Goal: Transaction & Acquisition: Purchase product/service

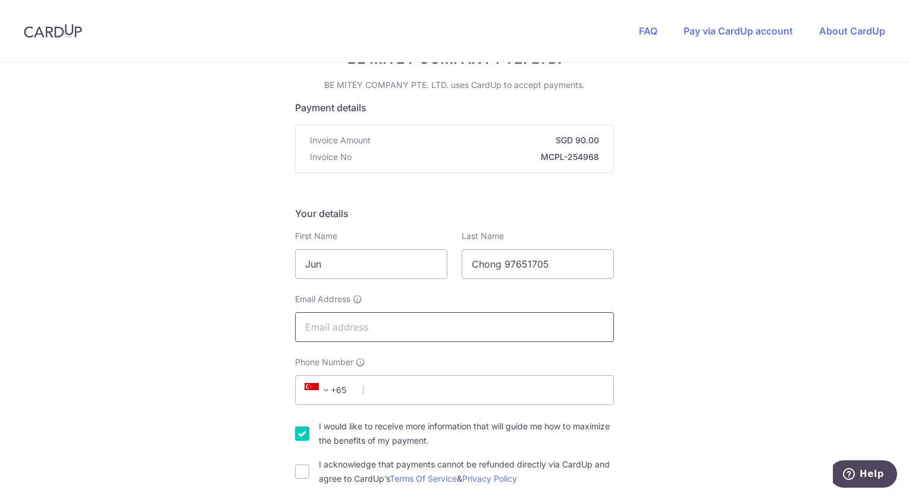
click at [449, 329] on input "Email Address" at bounding box center [454, 327] width 319 height 30
type input "[EMAIL_ADDRESS][DOMAIN_NAME]"
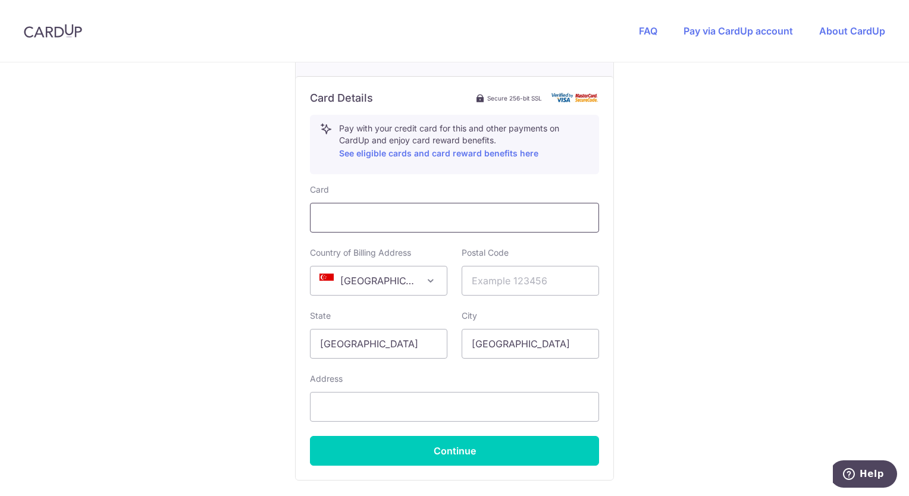
click at [419, 225] on div at bounding box center [454, 218] width 289 height 30
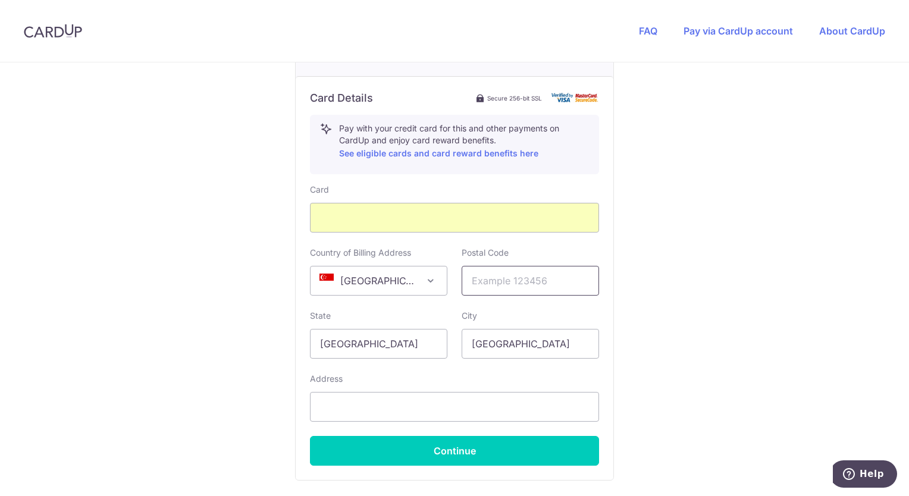
click at [517, 288] on input "text" at bounding box center [529, 281] width 137 height 30
click at [426, 383] on div "Address" at bounding box center [454, 397] width 289 height 49
drag, startPoint x: 489, startPoint y: 282, endPoint x: 461, endPoint y: 285, distance: 28.1
click at [461, 285] on input "640819" at bounding box center [529, 281] width 137 height 30
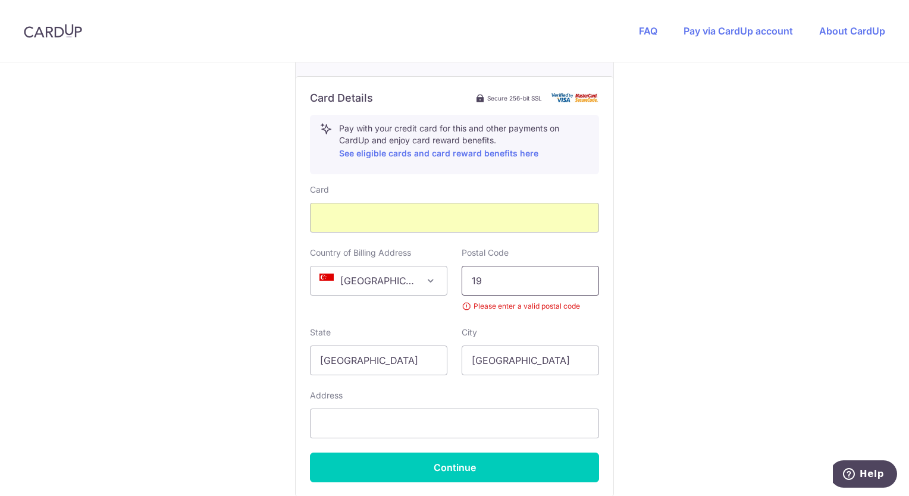
type input "9"
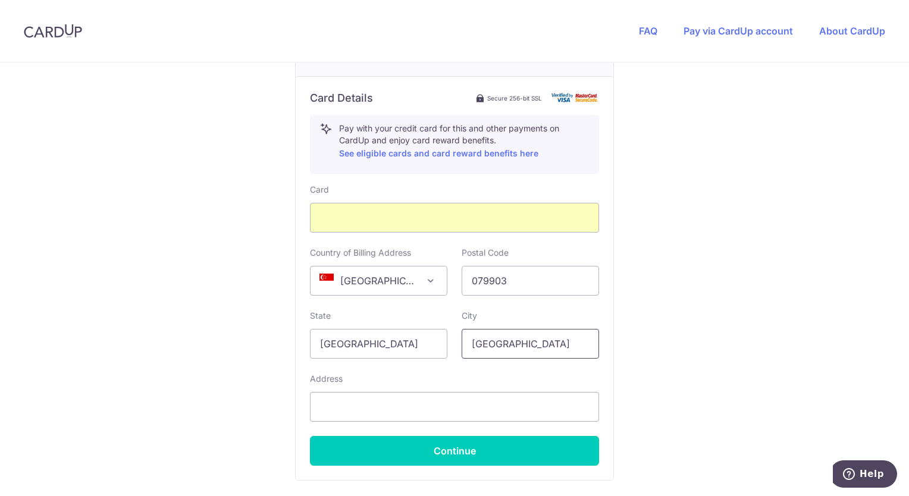
type input "079903"
select select "65"
type input "97651705"
type input "[STREET_ADDRESS]"
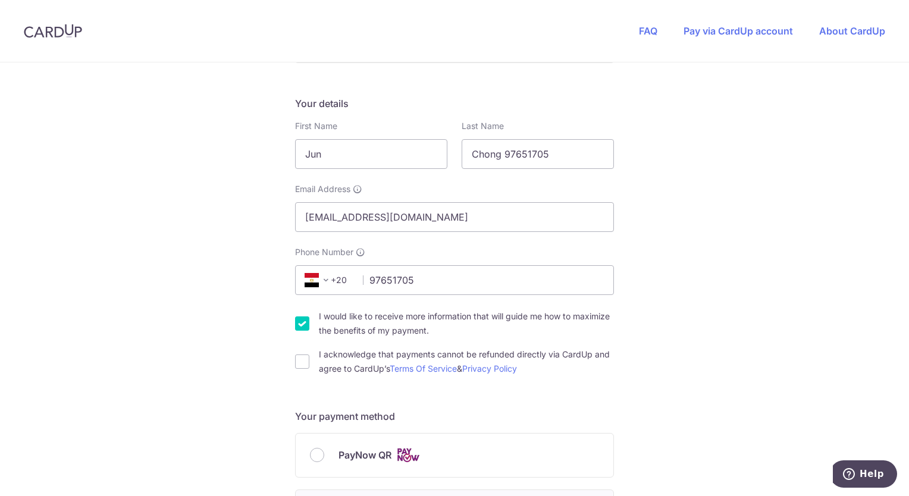
click at [350, 284] on span "+20" at bounding box center [328, 280] width 54 height 14
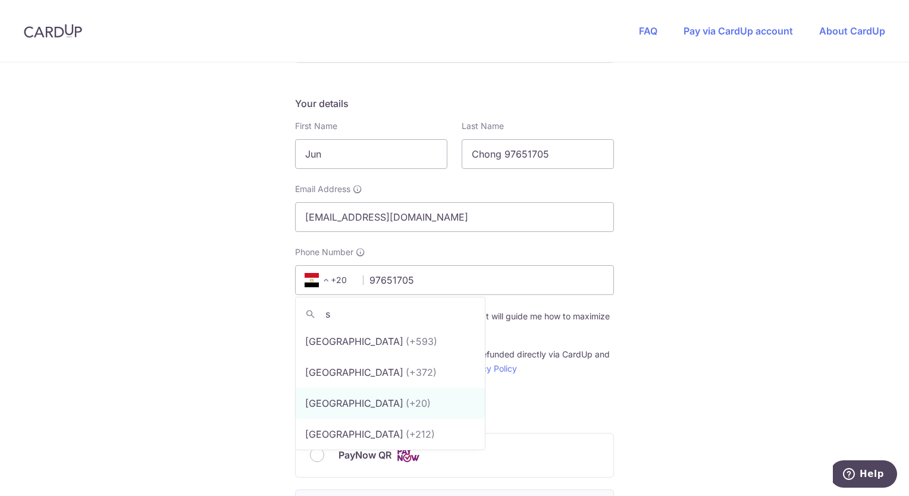
scroll to position [0, 0]
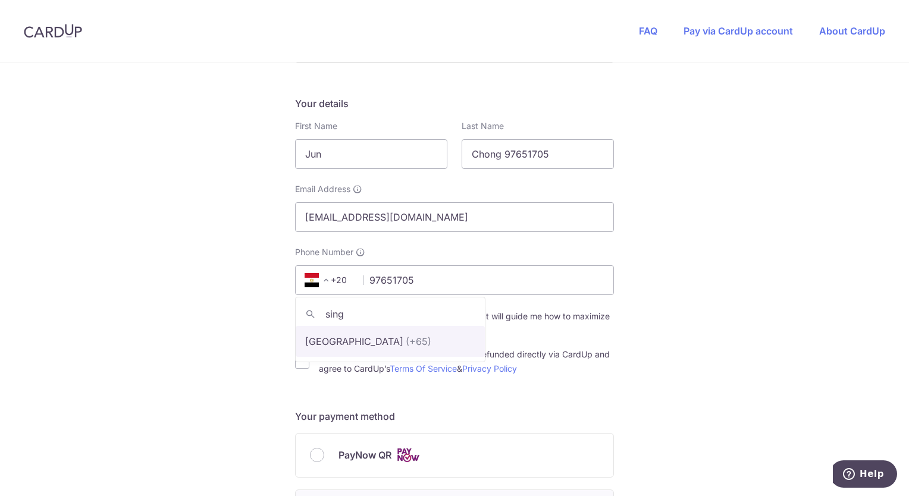
type input "sing"
select select "199"
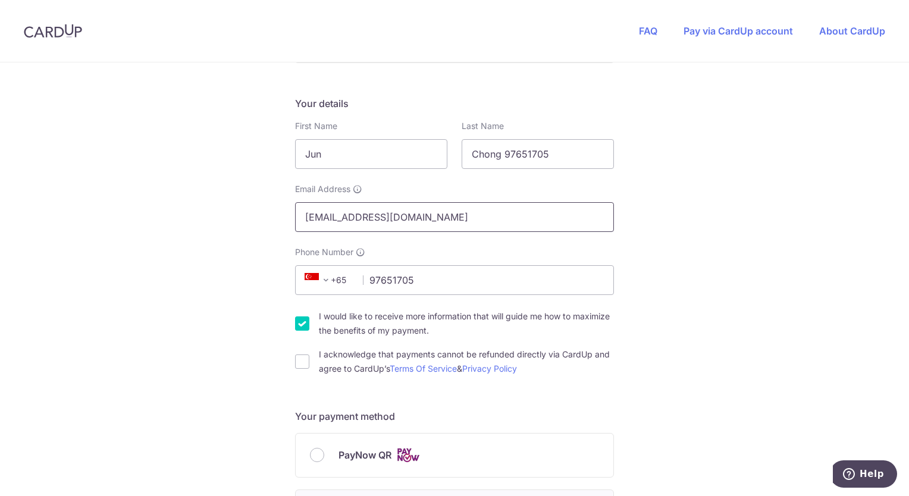
drag, startPoint x: 327, startPoint y: 216, endPoint x: 289, endPoint y: 222, distance: 38.5
click at [289, 222] on div "Email Address [EMAIL_ADDRESS][DOMAIN_NAME]" at bounding box center [454, 207] width 333 height 49
type input "[EMAIL_ADDRESS][DOMAIN_NAME]"
drag, startPoint x: 552, startPoint y: 153, endPoint x: 383, endPoint y: 161, distance: 169.0
click at [405, 161] on div "First Name Jun Last Name [PERSON_NAME] 97651705" at bounding box center [454, 144] width 333 height 49
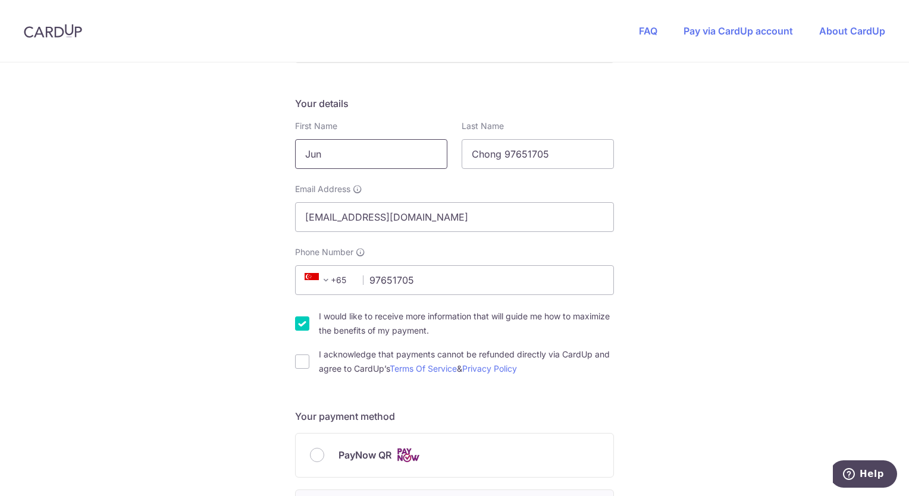
drag, startPoint x: 369, startPoint y: 159, endPoint x: 264, endPoint y: 158, distance: 104.6
click at [264, 158] on div "You are paying BE MITEY COMPANY PTE. LTD. BE MITEY COMPANY PTE. LTD. uses CardU…" at bounding box center [454, 473] width 909 height 1160
type input "[PERSON_NAME]"
type input "Toh"
click at [858, 153] on div "You are paying BE MITEY COMPANY PTE. LTD. BE MITEY COMPANY PTE. LTD. uses CardU…" at bounding box center [454, 473] width 909 height 1160
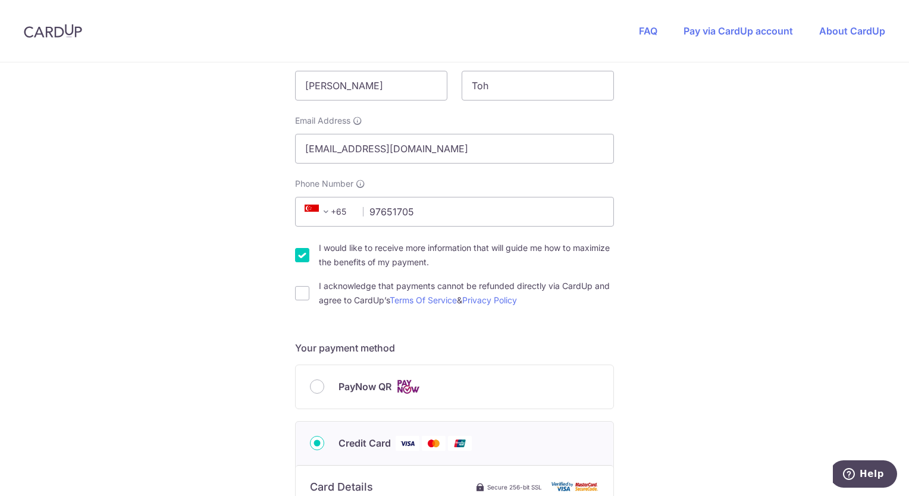
scroll to position [297, 0]
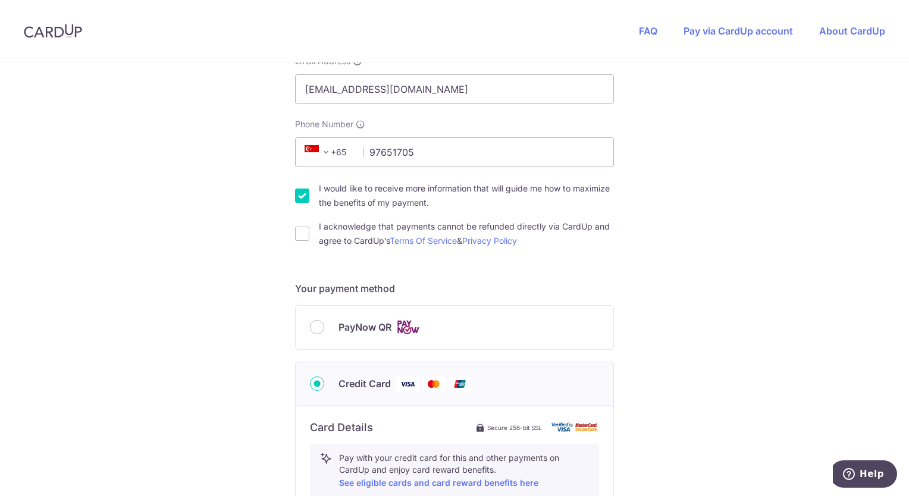
click at [313, 237] on div "I acknowledge that payments cannot be refunded directly via CardUp and agree to…" at bounding box center [454, 233] width 319 height 29
click at [303, 237] on input "I acknowledge that payments cannot be refunded directly via CardUp and agree to…" at bounding box center [302, 234] width 14 height 14
checkbox input "true"
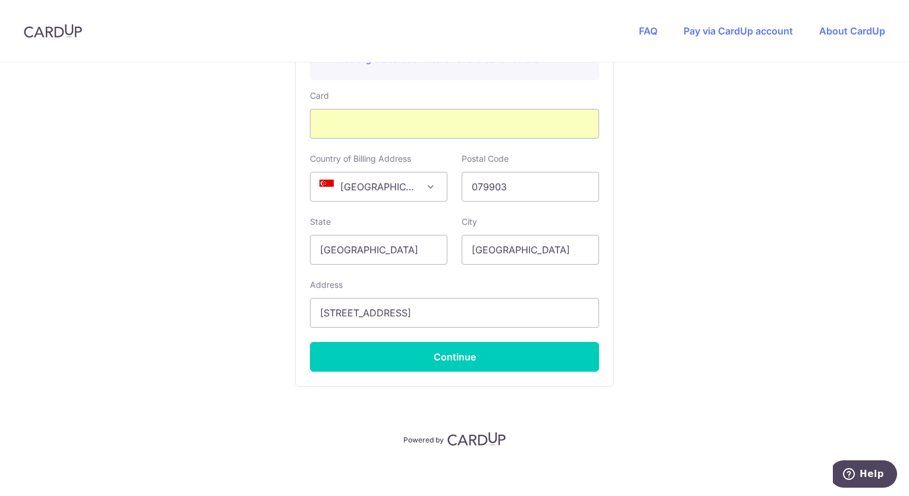
scroll to position [725, 0]
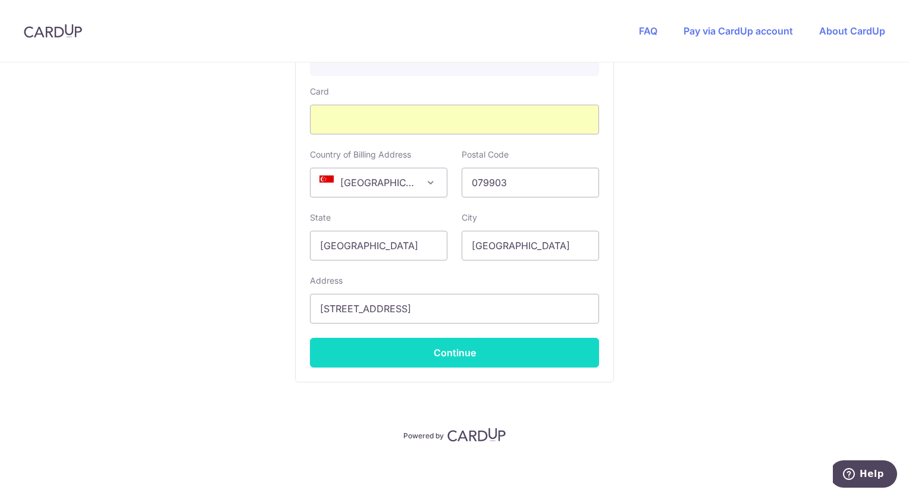
click at [551, 348] on button "Continue" at bounding box center [454, 353] width 289 height 30
type input "**** 8343"
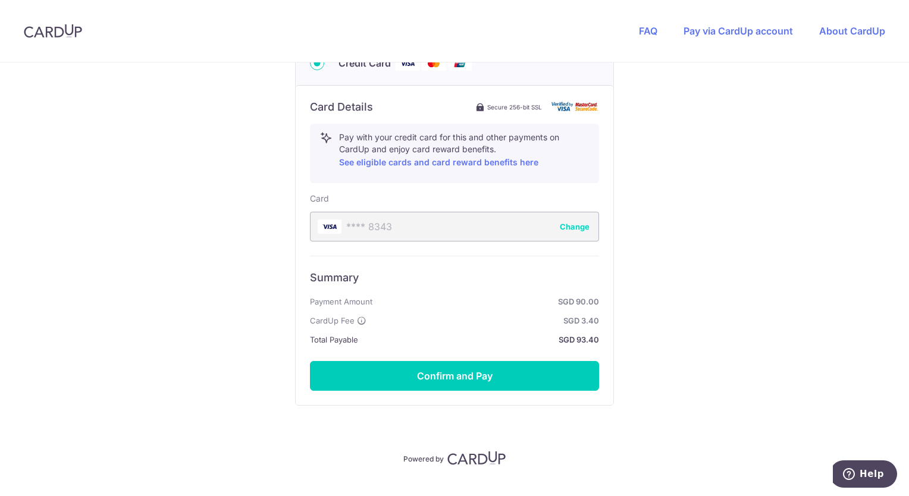
scroll to position [620, 0]
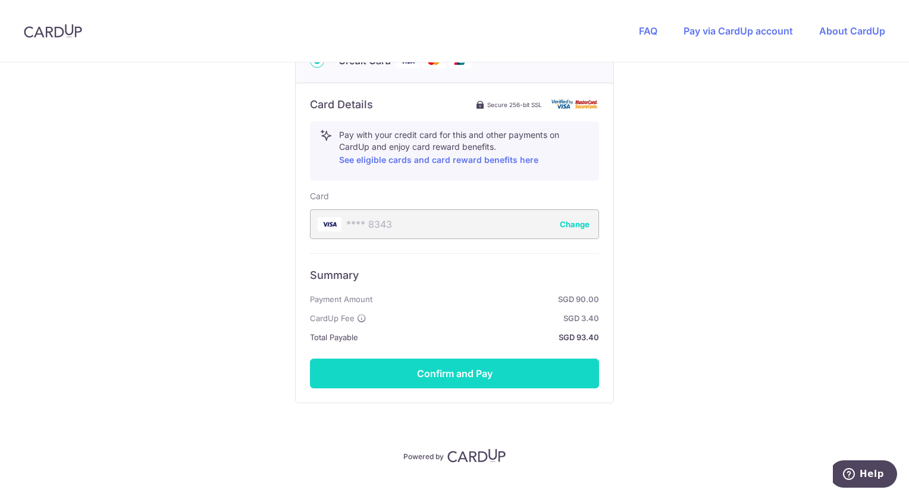
click at [542, 366] on button "Confirm and Pay" at bounding box center [454, 374] width 289 height 30
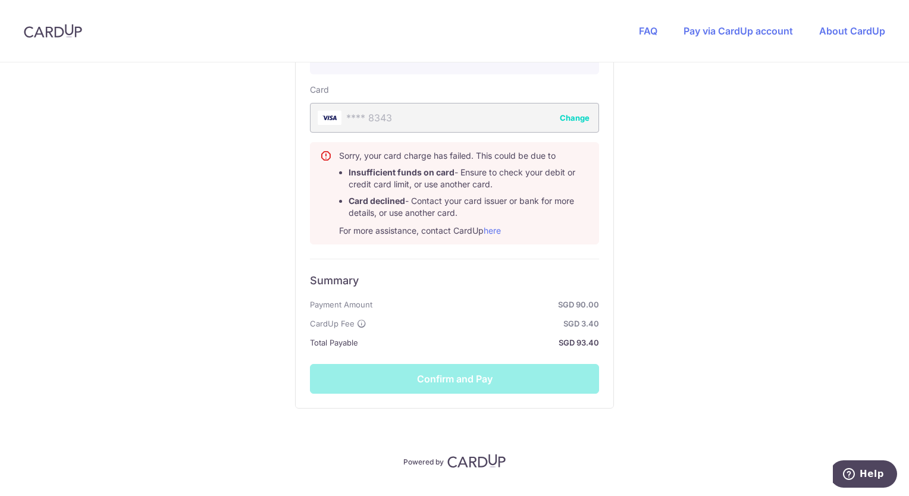
scroll to position [739, 0]
